Goal: Register for event/course

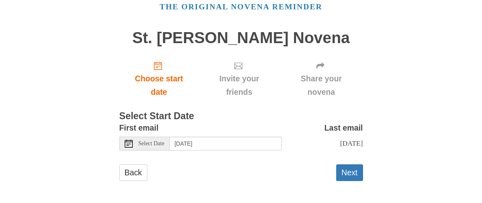
scroll to position [40, 0]
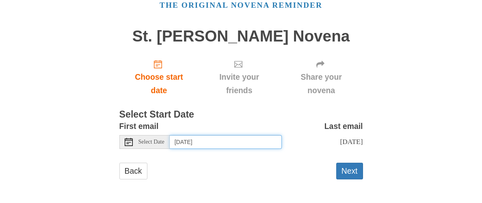
click at [248, 147] on input "[DATE]" at bounding box center [226, 142] width 112 height 14
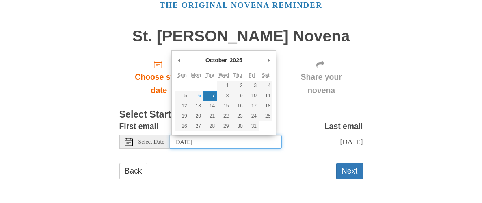
click at [245, 147] on input "[DATE]" at bounding box center [226, 142] width 112 height 14
click at [245, 164] on div "Back Next" at bounding box center [241, 174] width 244 height 24
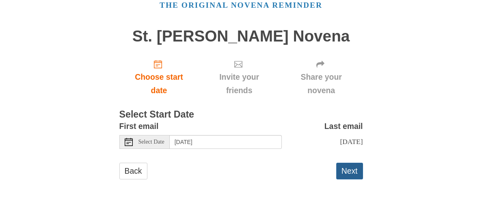
click at [345, 169] on button "Next" at bounding box center [349, 170] width 27 height 17
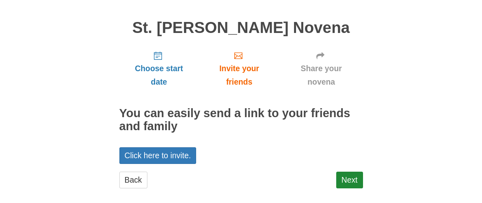
scroll to position [57, 0]
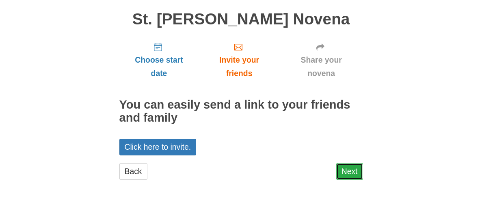
click at [350, 175] on link "Next" at bounding box center [349, 171] width 27 height 17
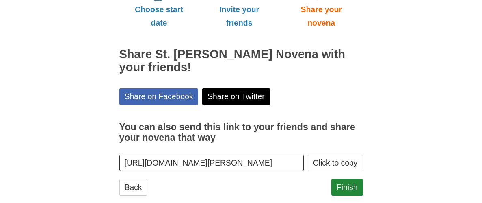
scroll to position [123, 0]
